Goal: Task Accomplishment & Management: Manage account settings

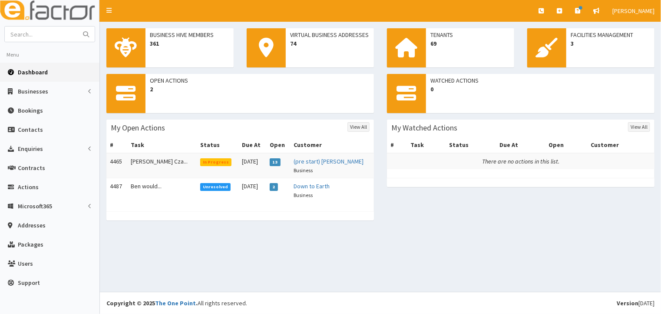
click at [200, 160] on span "In Progress" at bounding box center [216, 162] width 32 height 8
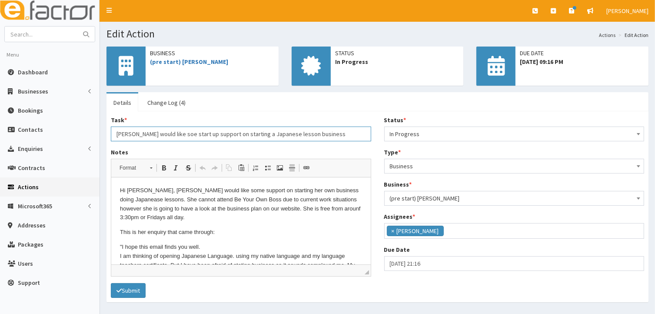
click at [196, 134] on input "Fumiko Czarnecki would like soe start up support on starting a Japanese lesson …" at bounding box center [241, 133] width 260 height 15
type input "Fumiko Czarnecki would like some start up support on starting a Japanese lesson…"
click at [192, 295] on form "Task * Fumiko Czarnecki would like some start up support on starting a Japanese…" at bounding box center [377, 207] width 533 height 182
click at [121, 289] on icon "submit" at bounding box center [118, 290] width 5 height 6
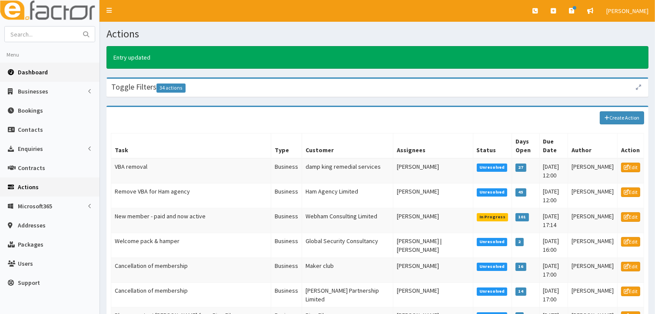
click at [28, 73] on span "Dashboard" at bounding box center [33, 72] width 30 height 8
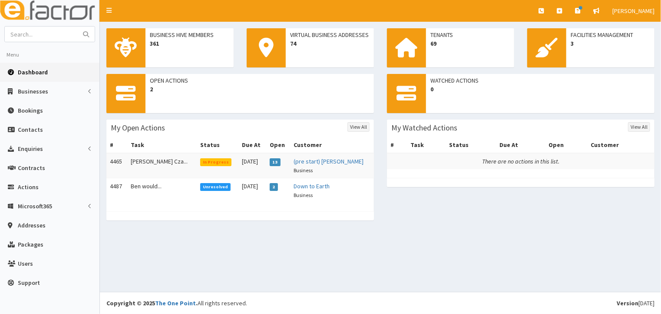
click at [200, 161] on span "In Progress" at bounding box center [216, 162] width 32 height 8
click at [200, 160] on span "In Progress" at bounding box center [216, 162] width 32 height 8
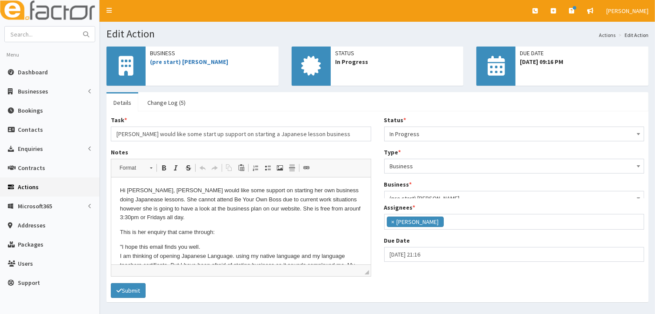
scroll to position [21, 0]
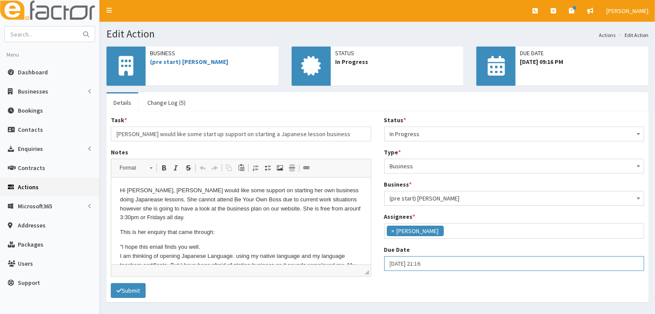
select select "21"
select select "16"
click at [392, 263] on input "[DATE] 21:16" at bounding box center [514, 263] width 260 height 15
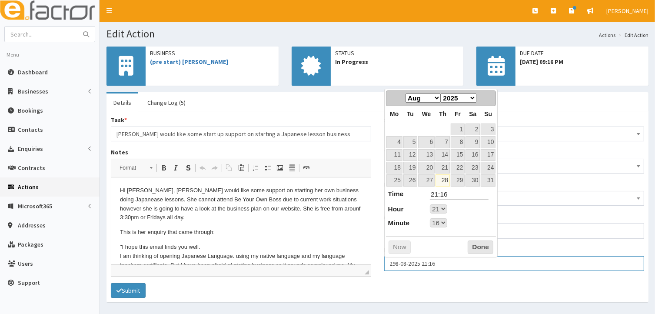
type input "[DATE] 21:16"
select select "21"
select select "16"
type input "[DATE] 21:16"
click at [457, 181] on link "29" at bounding box center [458, 180] width 14 height 12
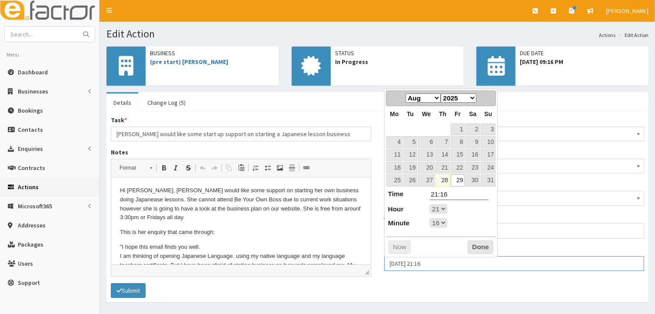
select select "21"
select select "16"
click at [445, 209] on select "00 01 02 03 04 05 06 07 08 09 10 11 12 13 14 15 16 17 18 19 20 21 22 23" at bounding box center [438, 208] width 17 height 9
type input "29-08-2025 17:16"
type input "17:16"
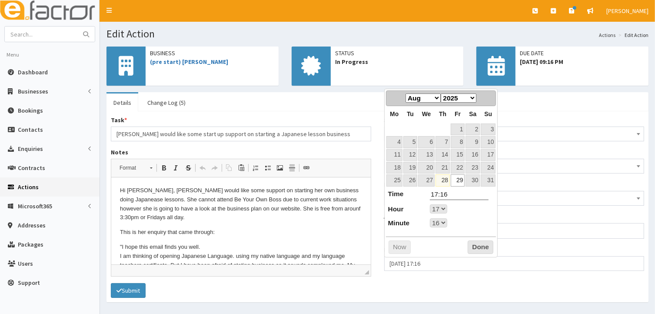
select select "17"
select select "16"
click at [443, 221] on select "00 01 02 03 04 05 06 07 08 09 10 11 12 13 14 15 16 17 18 19 20 21 22 23 24 25 2…" at bounding box center [438, 222] width 17 height 9
type input "29-08-2025 17:00"
type input "17:00"
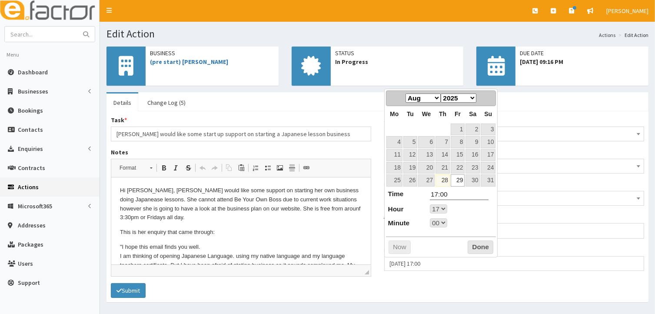
select select "17"
click at [478, 249] on button "Done" at bounding box center [481, 247] width 26 height 14
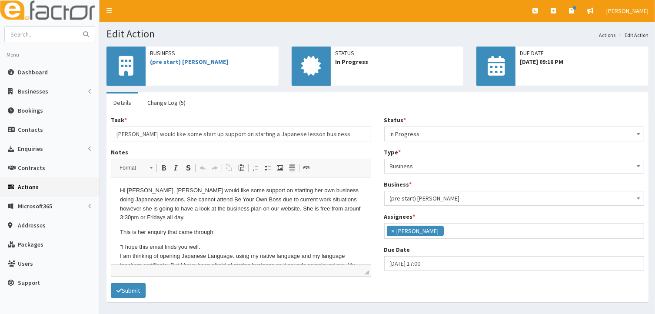
scroll to position [25, 0]
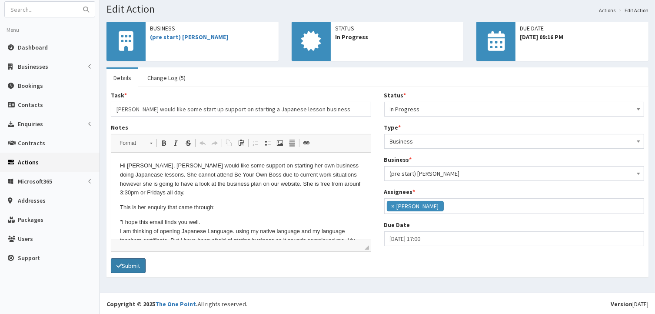
click at [136, 265] on button "Submit" at bounding box center [128, 265] width 35 height 15
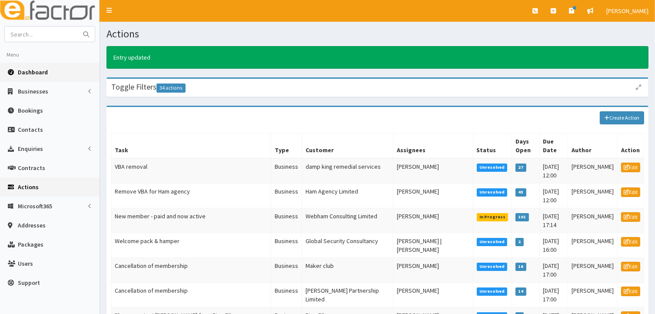
click at [36, 72] on span "Dashboard" at bounding box center [33, 72] width 30 height 8
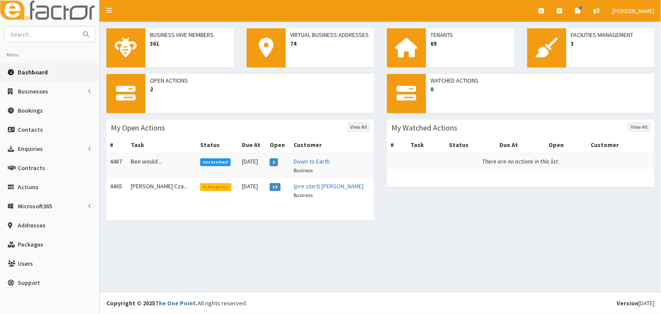
click at [200, 160] on span "Unresolved" at bounding box center [215, 162] width 31 height 8
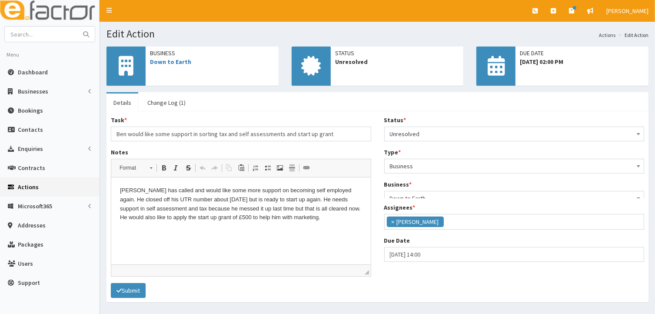
scroll to position [21, 0]
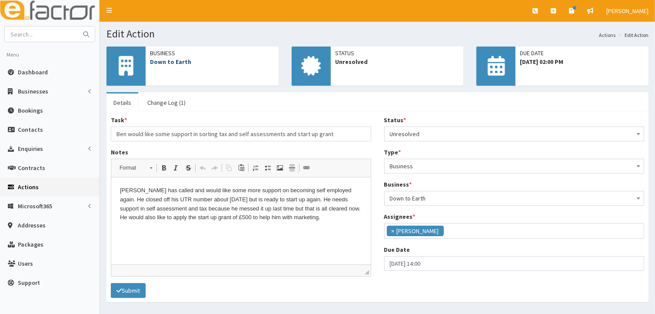
click at [172, 61] on link "Down to Earth" at bounding box center [170, 62] width 41 height 8
